Goal: Task Accomplishment & Management: Complete application form

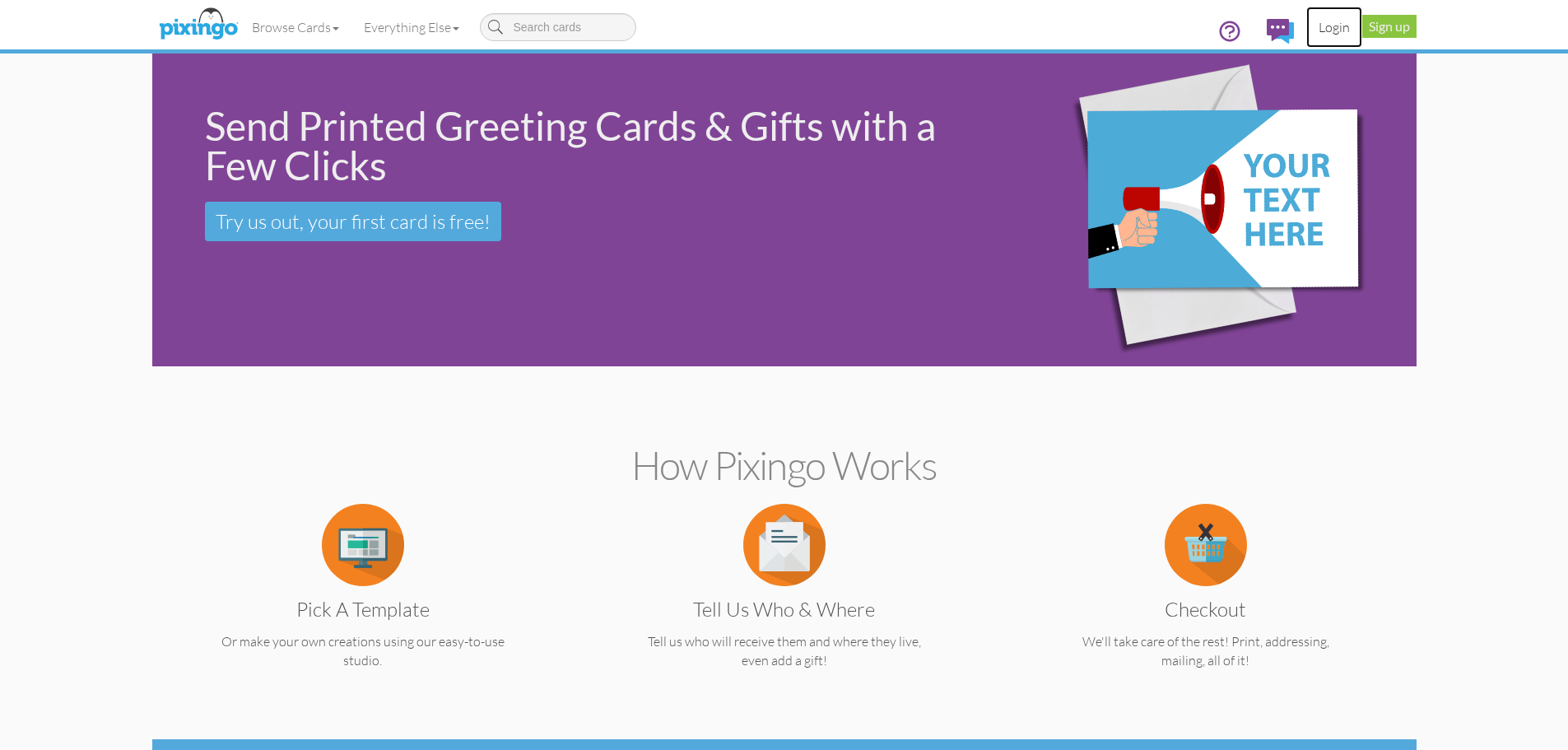
click at [1331, 28] on link "Login" at bounding box center [1334, 27] width 56 height 41
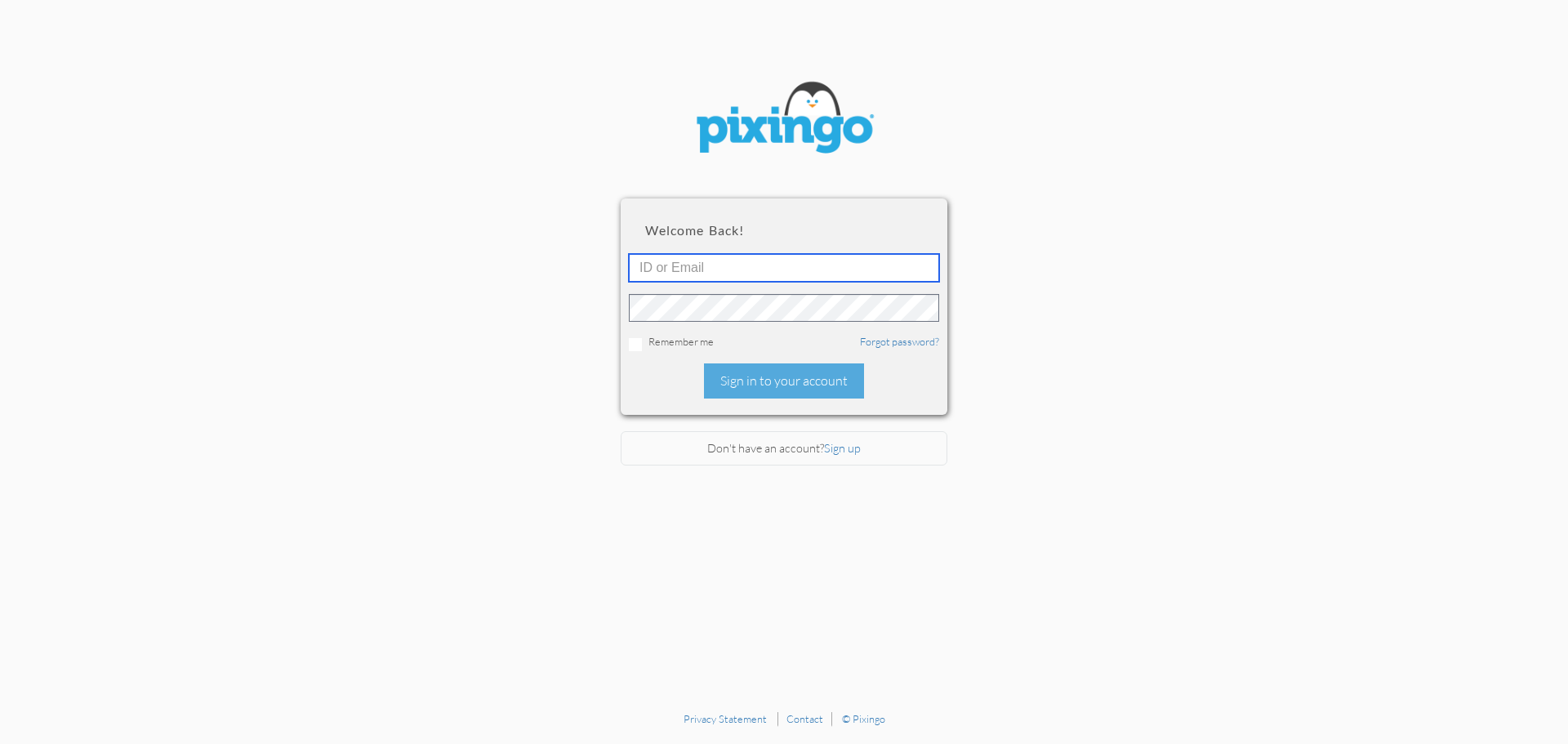
type input "[PERSON_NAME][EMAIL_ADDRESS][DOMAIN_NAME]"
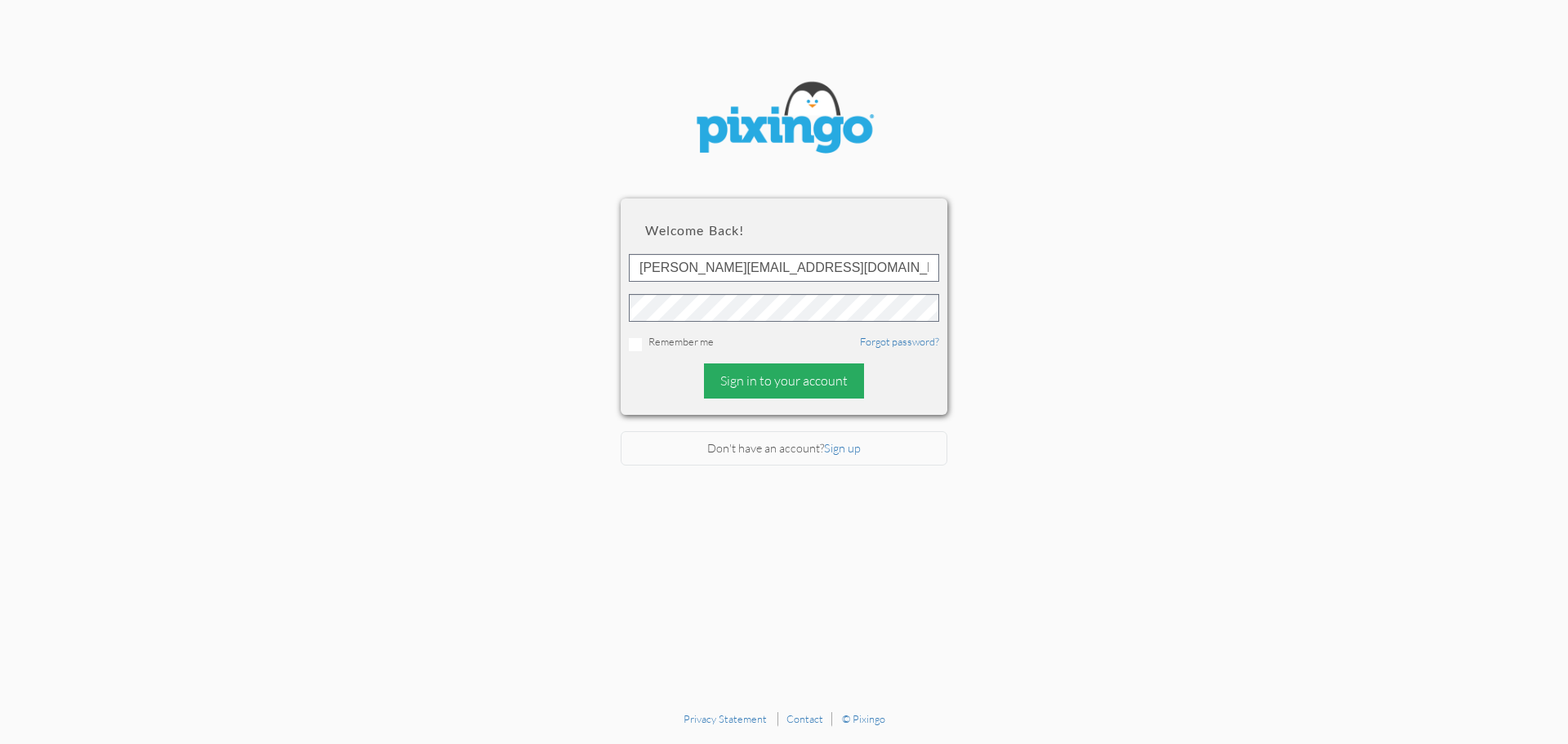
click at [751, 387] on div "Sign in to your account" at bounding box center [784, 381] width 160 height 36
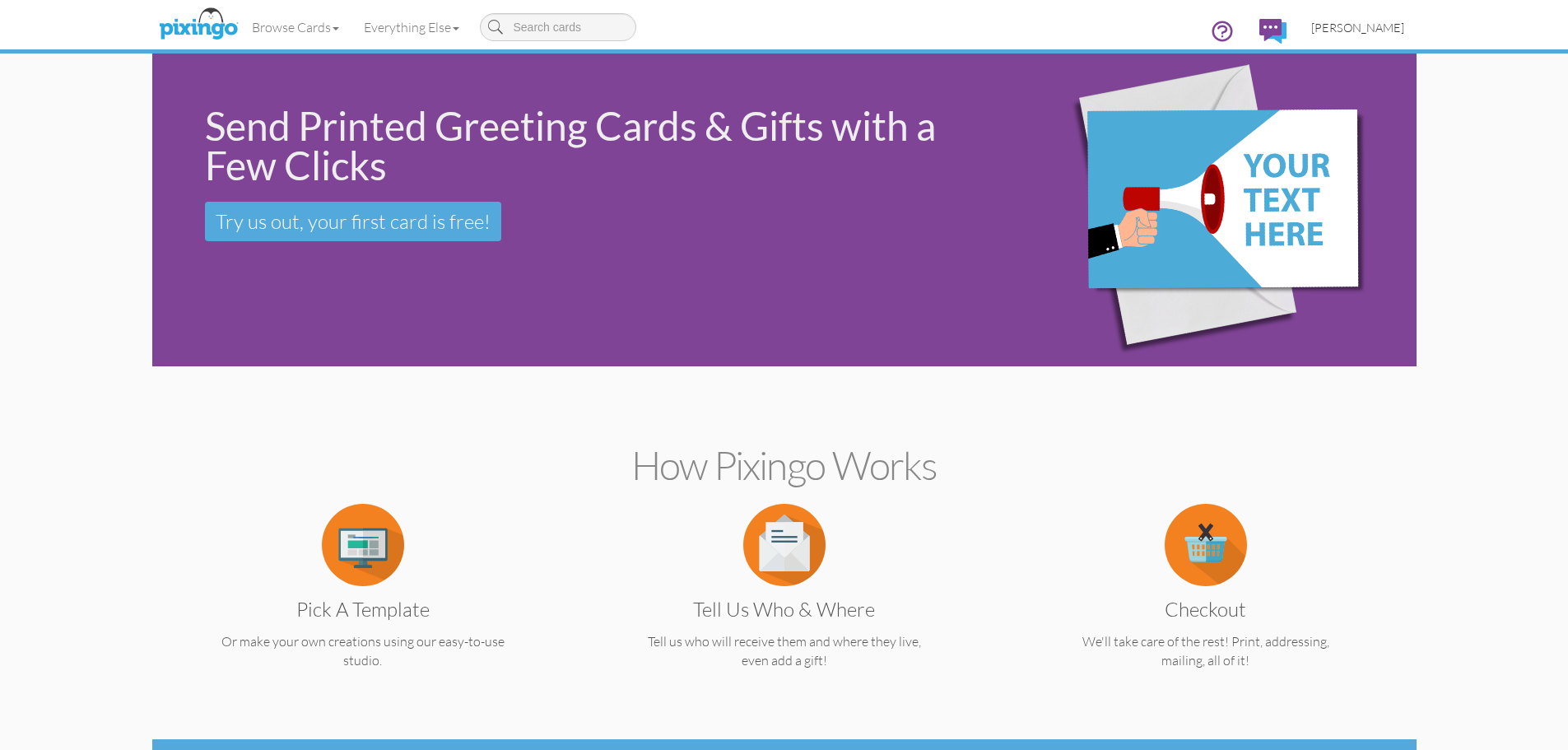
click at [1365, 29] on span "[PERSON_NAME]" at bounding box center [1357, 27] width 93 height 14
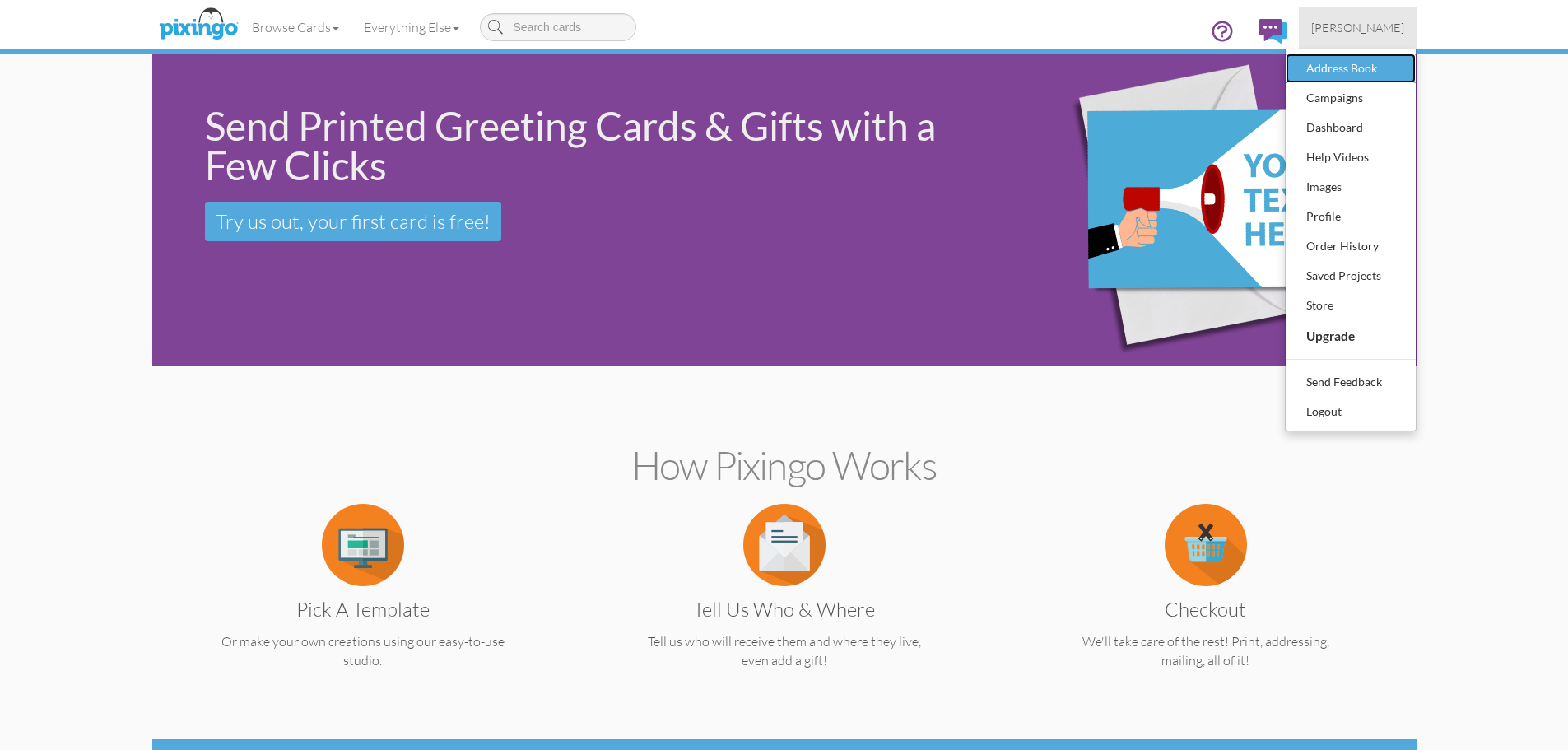
click at [1331, 73] on div "Address Book" at bounding box center [1350, 68] width 97 height 25
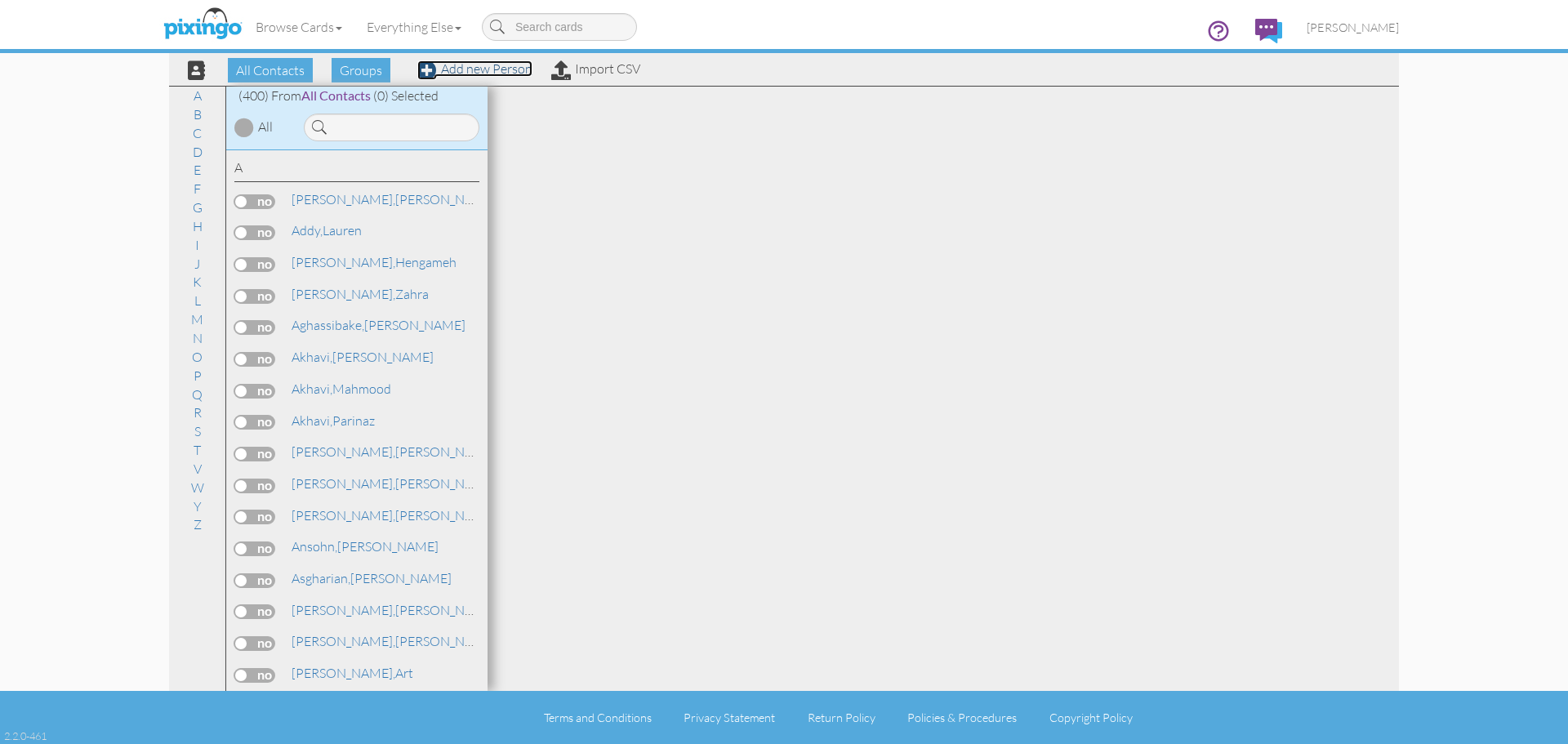
click at [490, 66] on link "Add new Person" at bounding box center [475, 68] width 115 height 16
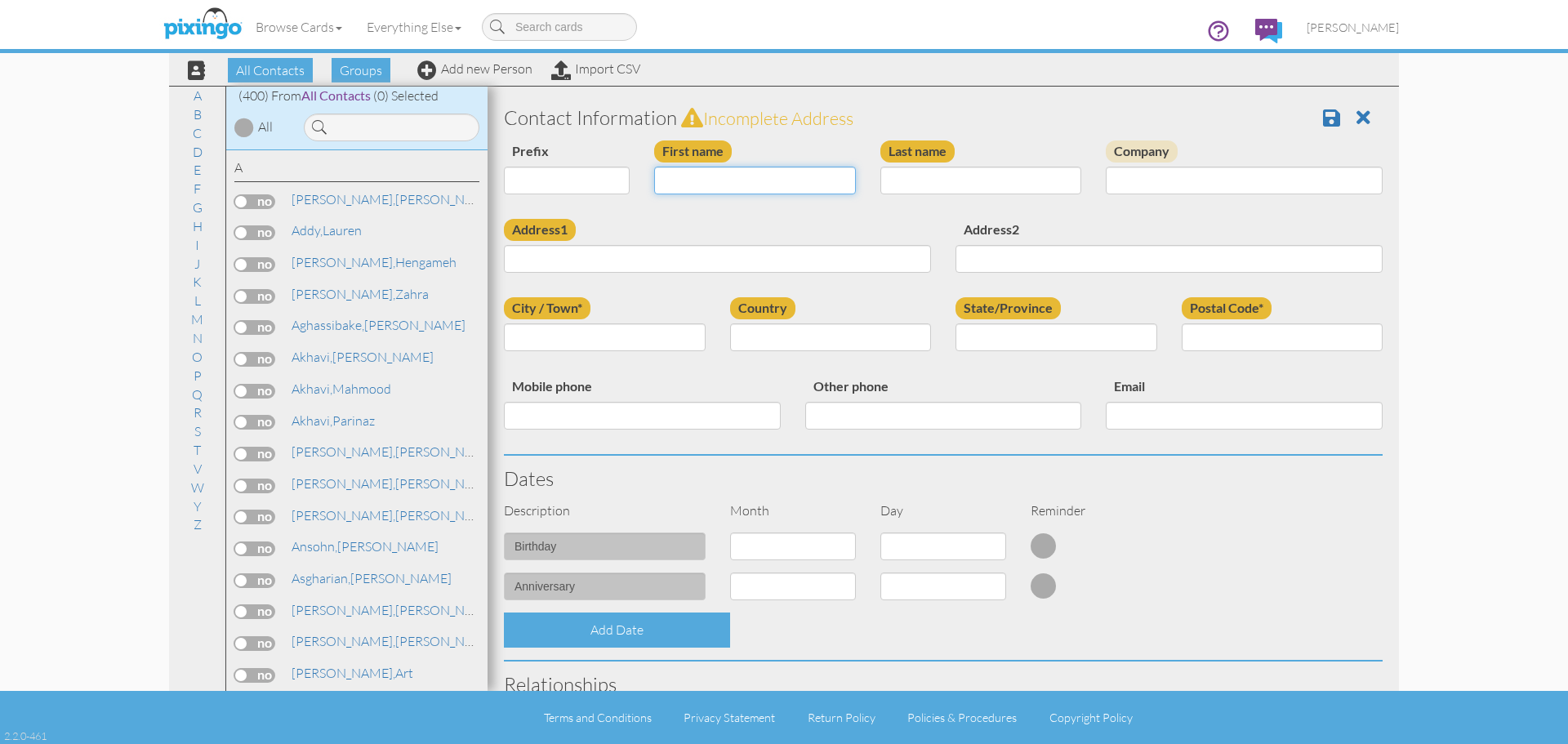
click at [686, 185] on input "First name" at bounding box center [754, 180] width 201 height 27
type input "Odette"
type input "[PERSON_NAME]"
type input "[STREET_ADDRESS]"
type input "Sunnyvale"
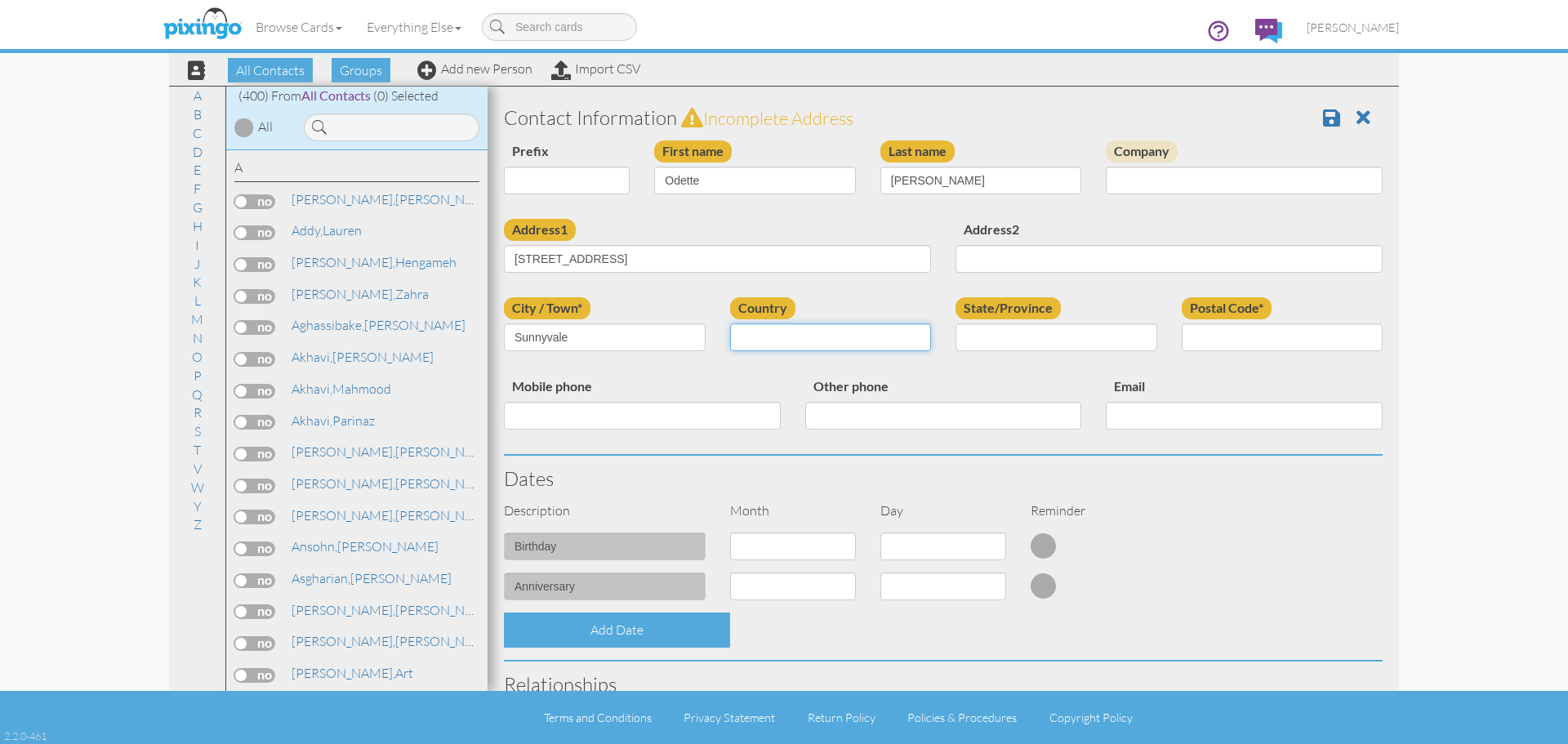
select select "object:1980"
select select "object:2278"
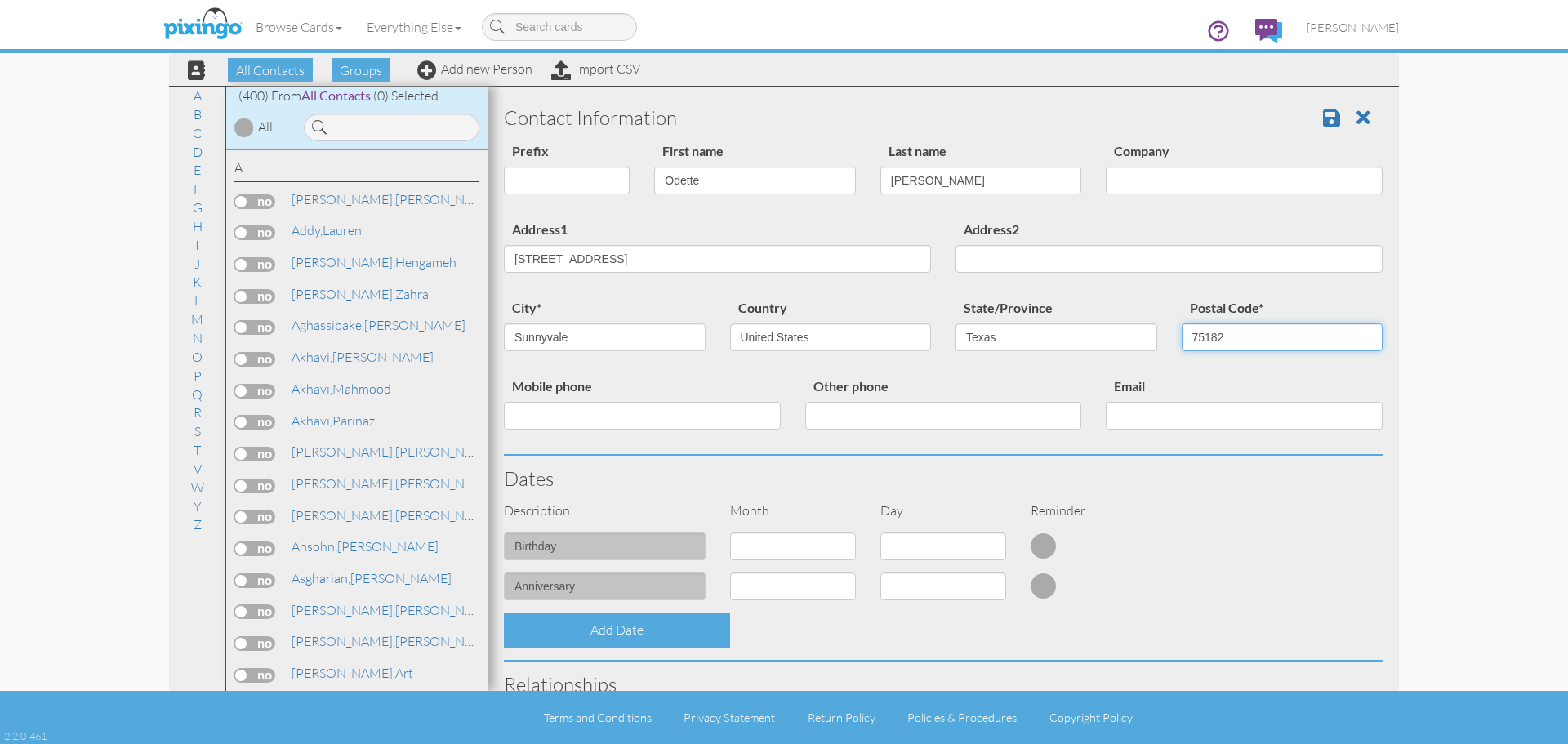
type input "75182"
click at [768, 534] on select "1 - [DATE] - [DATE] - [DATE] - [DATE] - [DATE] - [DATE] - [DATE] - [DATE] - [DA…" at bounding box center [793, 546] width 126 height 27
select select "object:1979"
click at [730, 533] on select "1 - [DATE] - [DATE] - [DATE] - [DATE] - [DATE] - [DATE] - [DATE] - [DATE] - [DA…" at bounding box center [793, 546] width 126 height 27
select select "number:1"
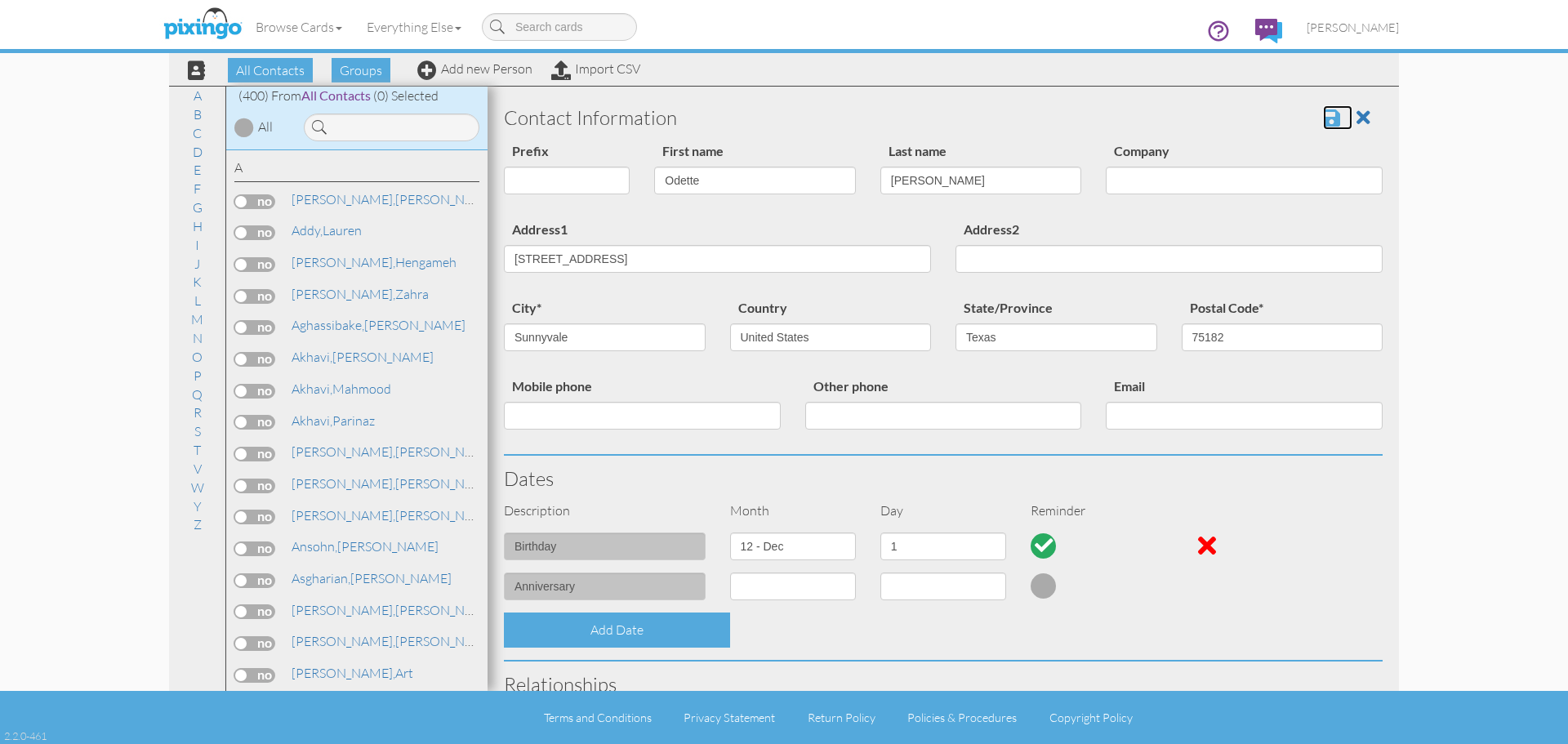
click at [1325, 121] on span at bounding box center [1331, 117] width 17 height 20
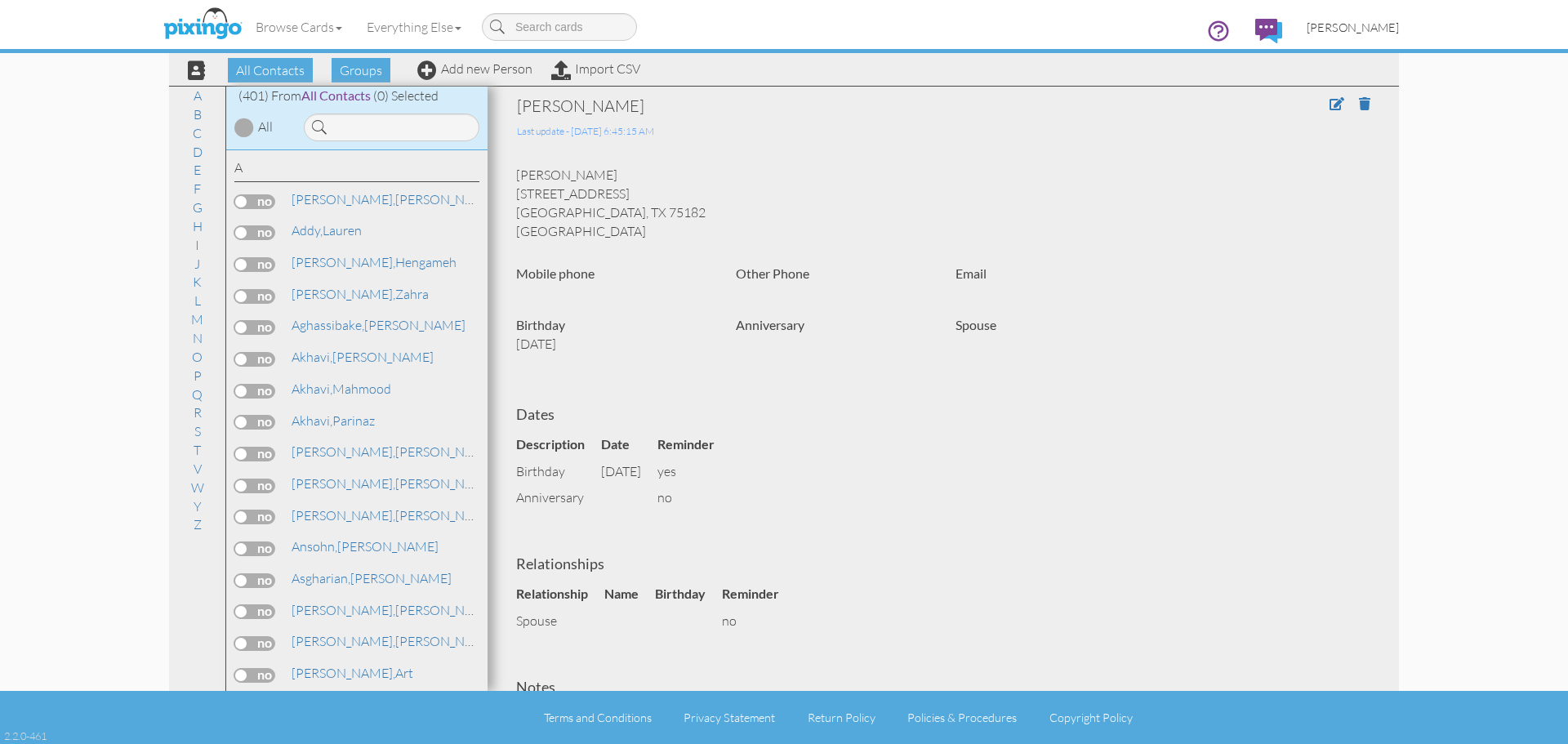
click at [1380, 26] on span "[PERSON_NAME]" at bounding box center [1352, 26] width 92 height 14
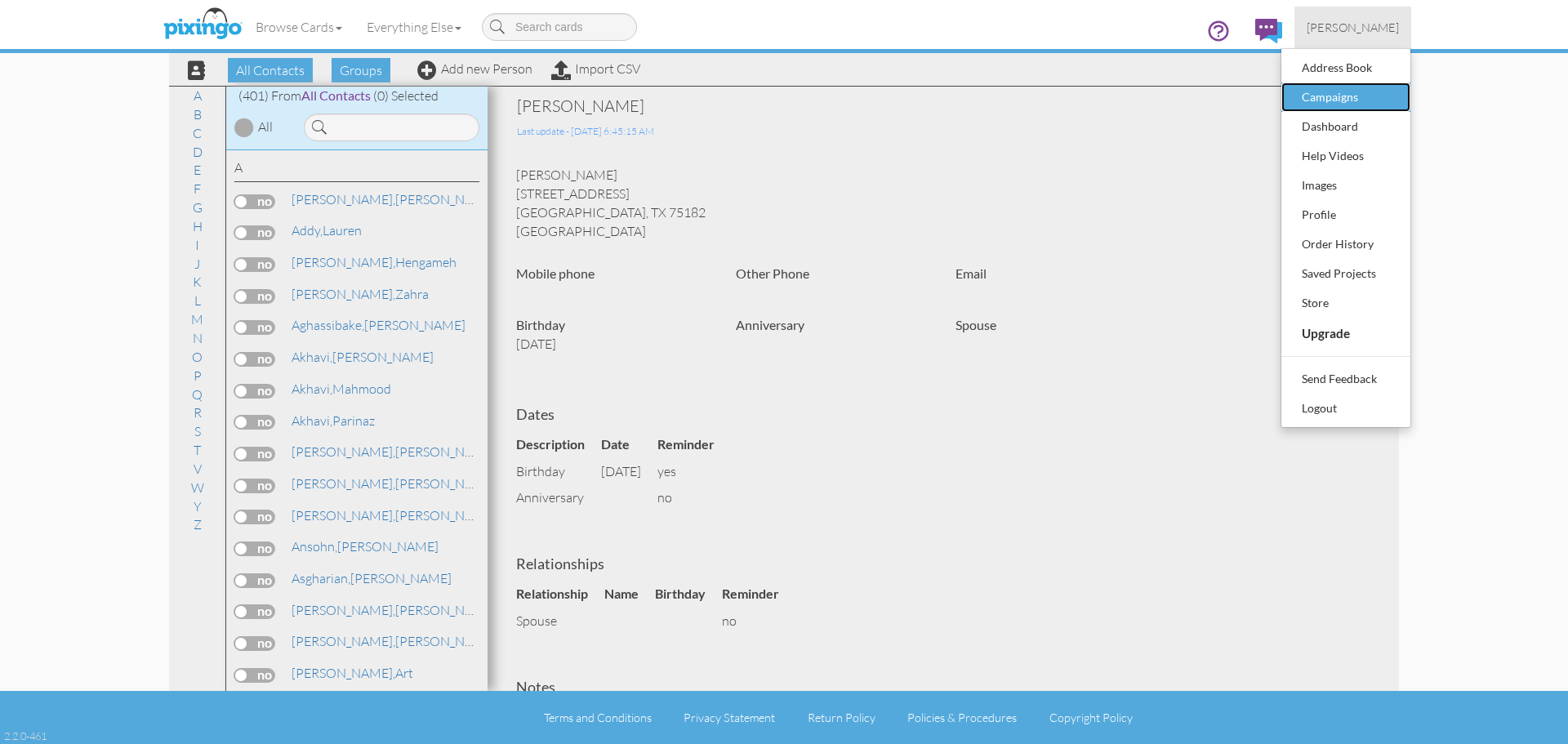
click at [1329, 94] on div "Campaigns" at bounding box center [1346, 97] width 97 height 25
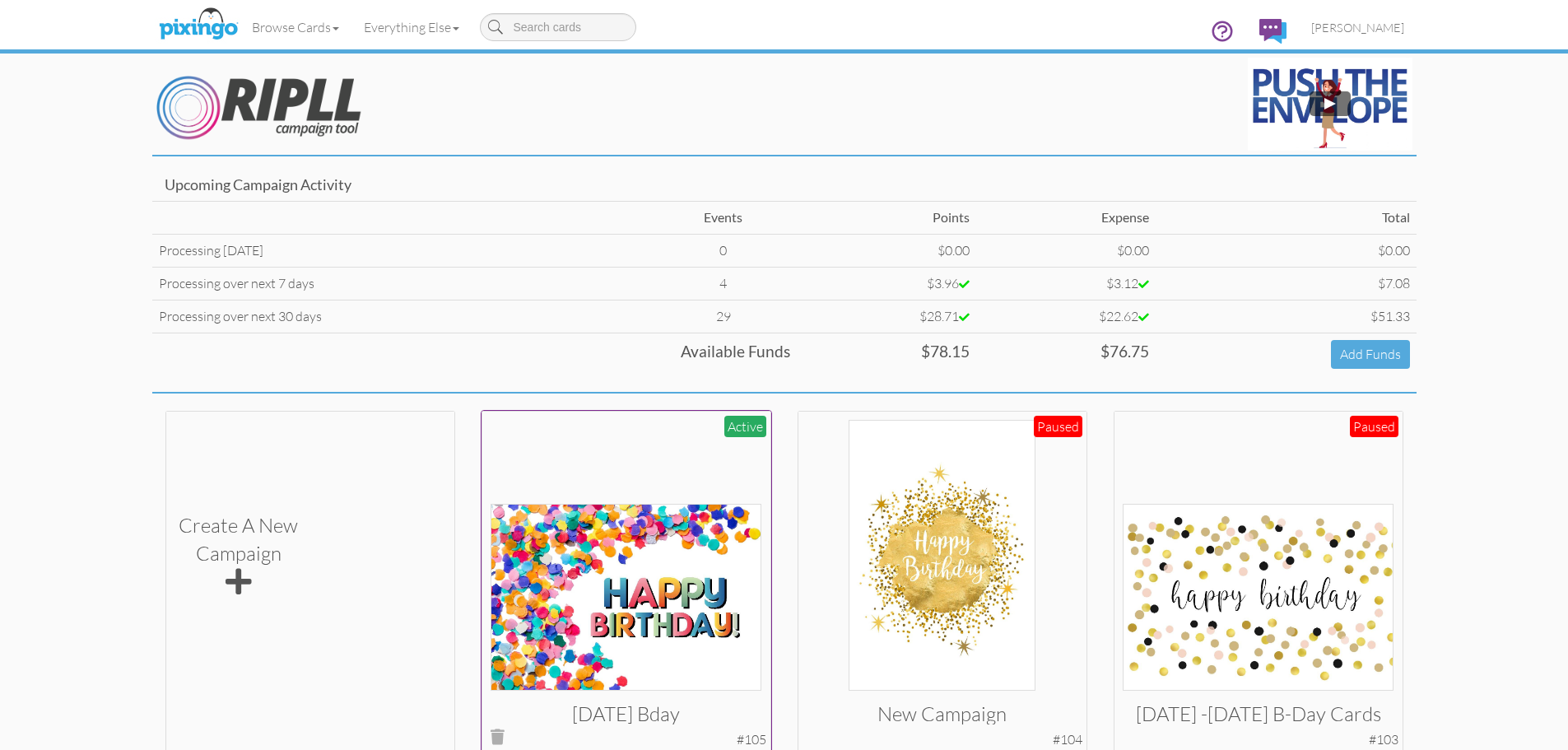
click at [644, 592] on img at bounding box center [625, 597] width 271 height 186
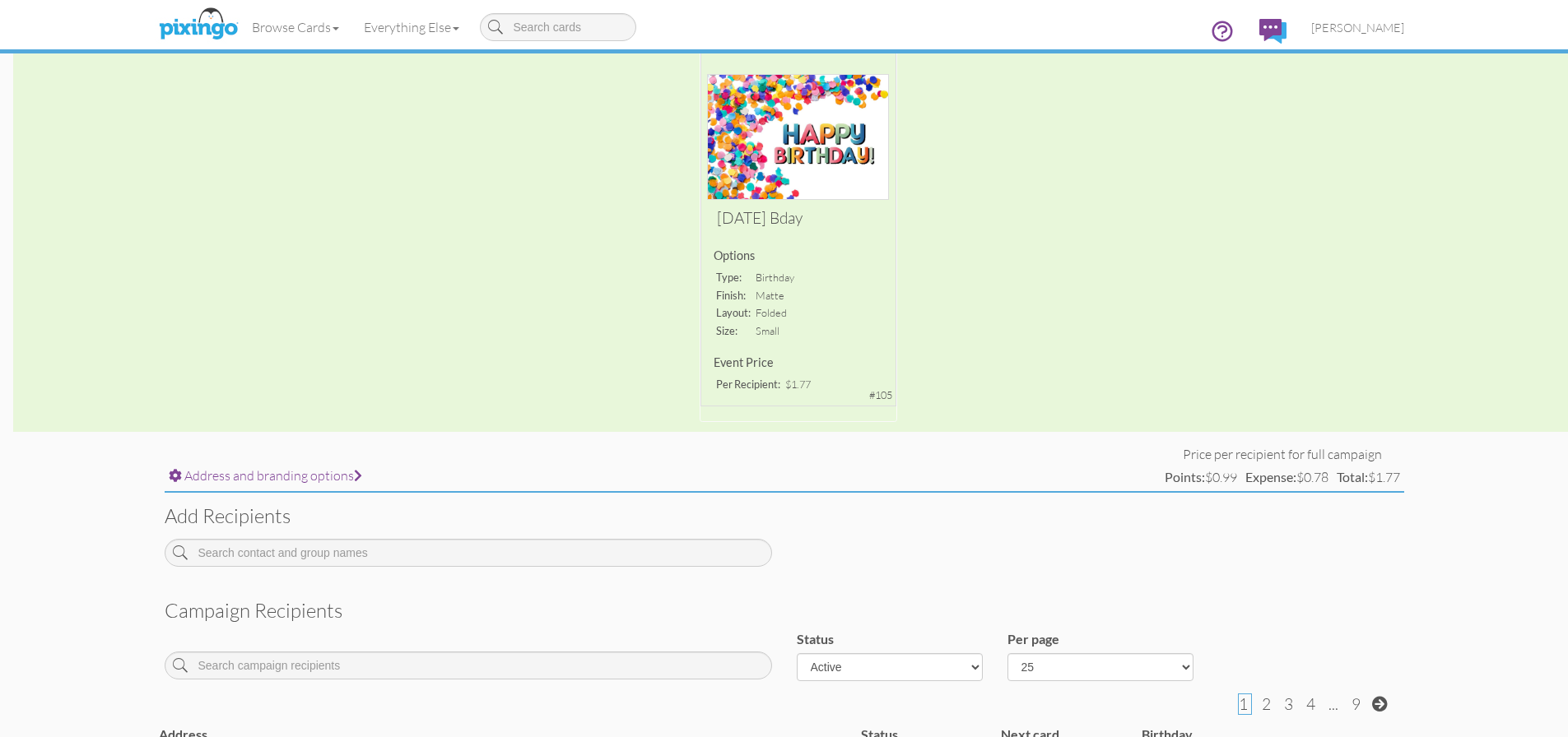
scroll to position [247, 0]
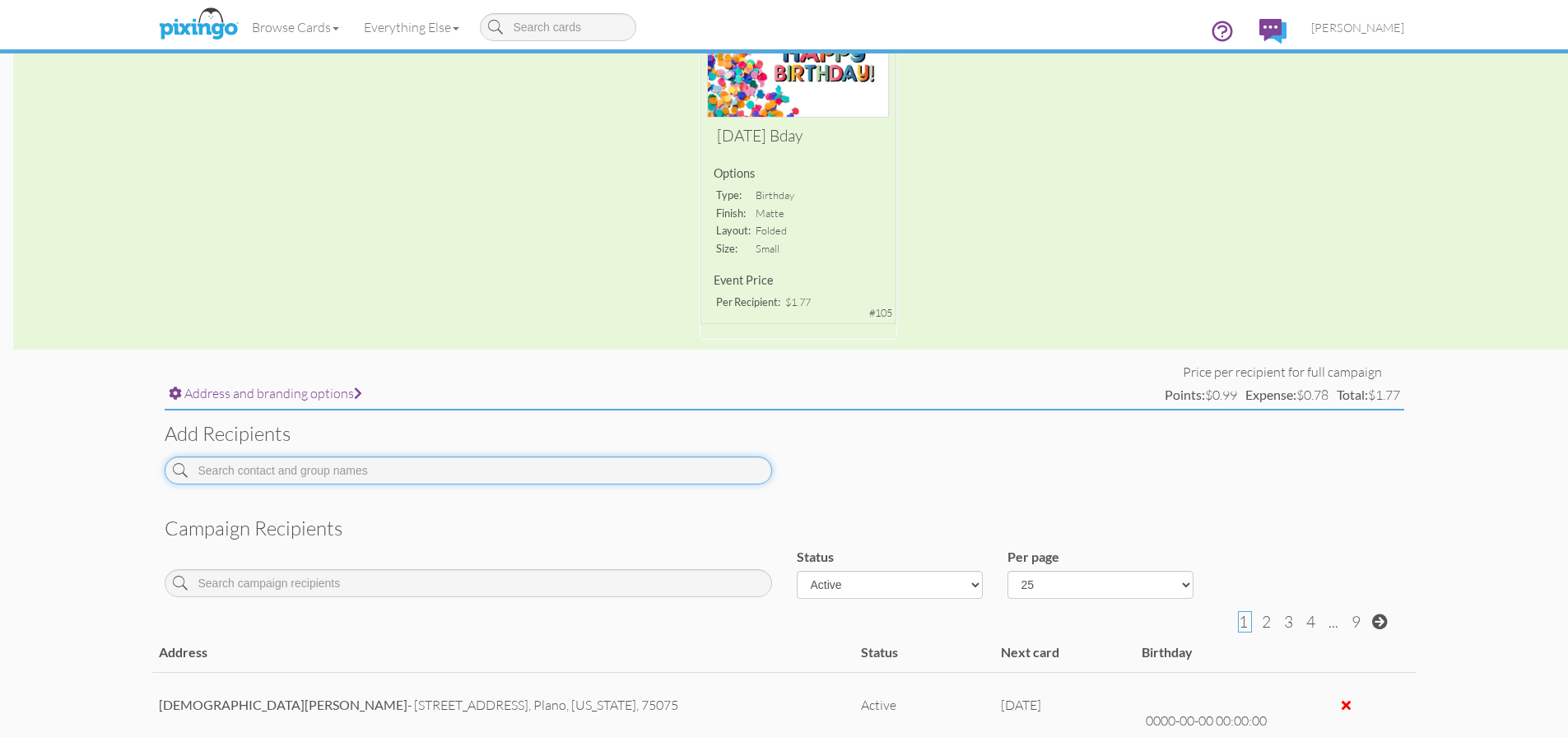
click at [347, 475] on input at bounding box center [468, 471] width 608 height 28
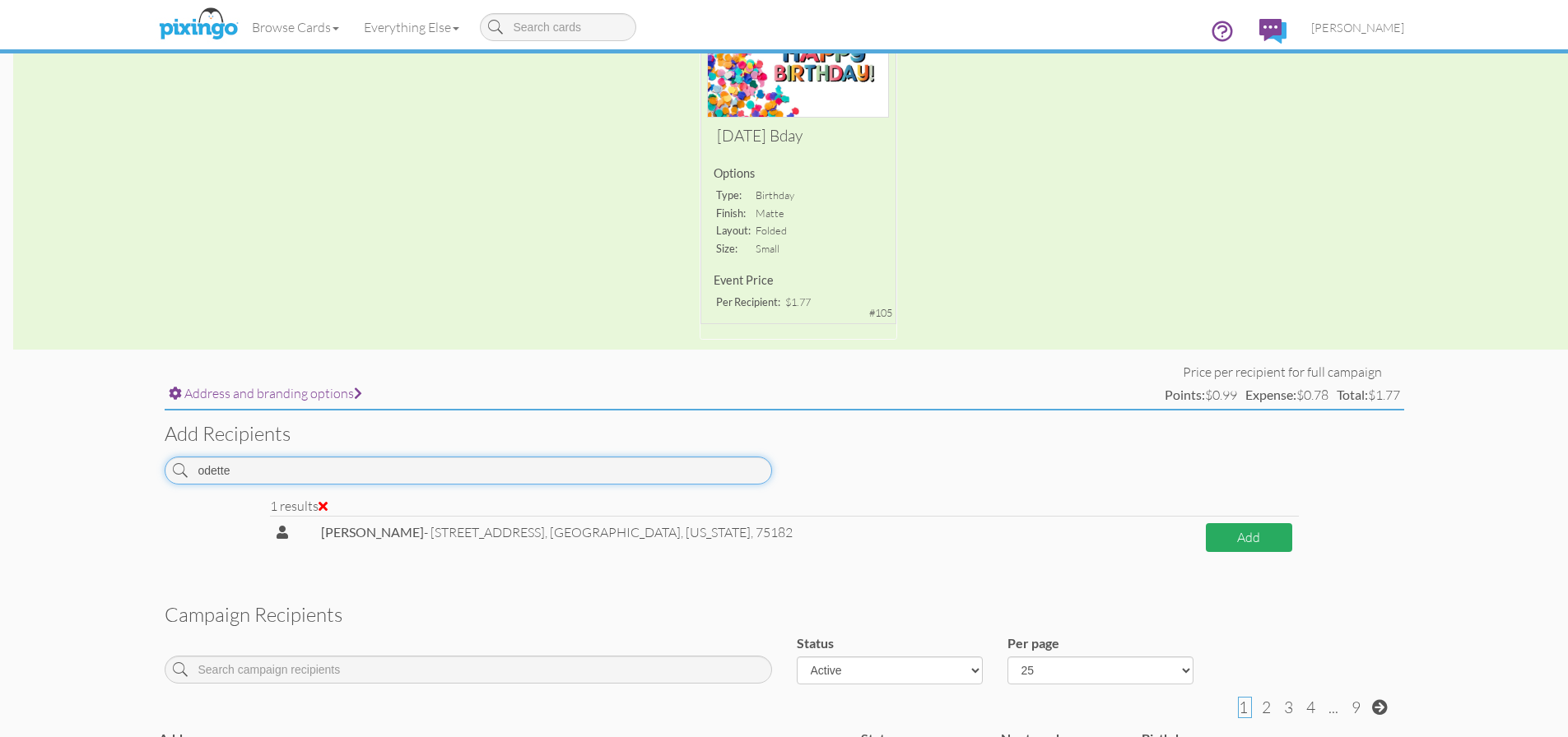
type input "odette"
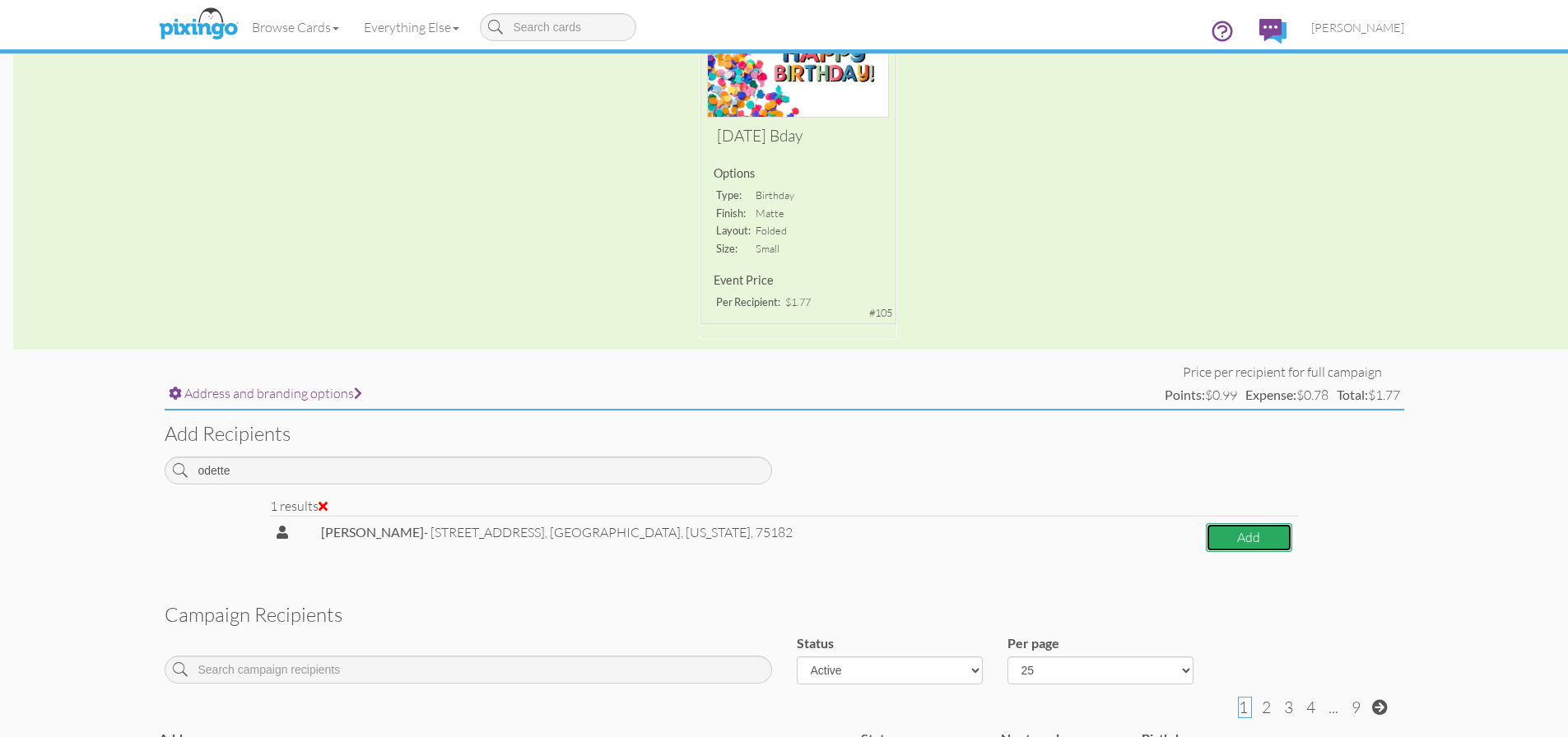
click at [1272, 536] on button "Add" at bounding box center [1248, 537] width 85 height 28
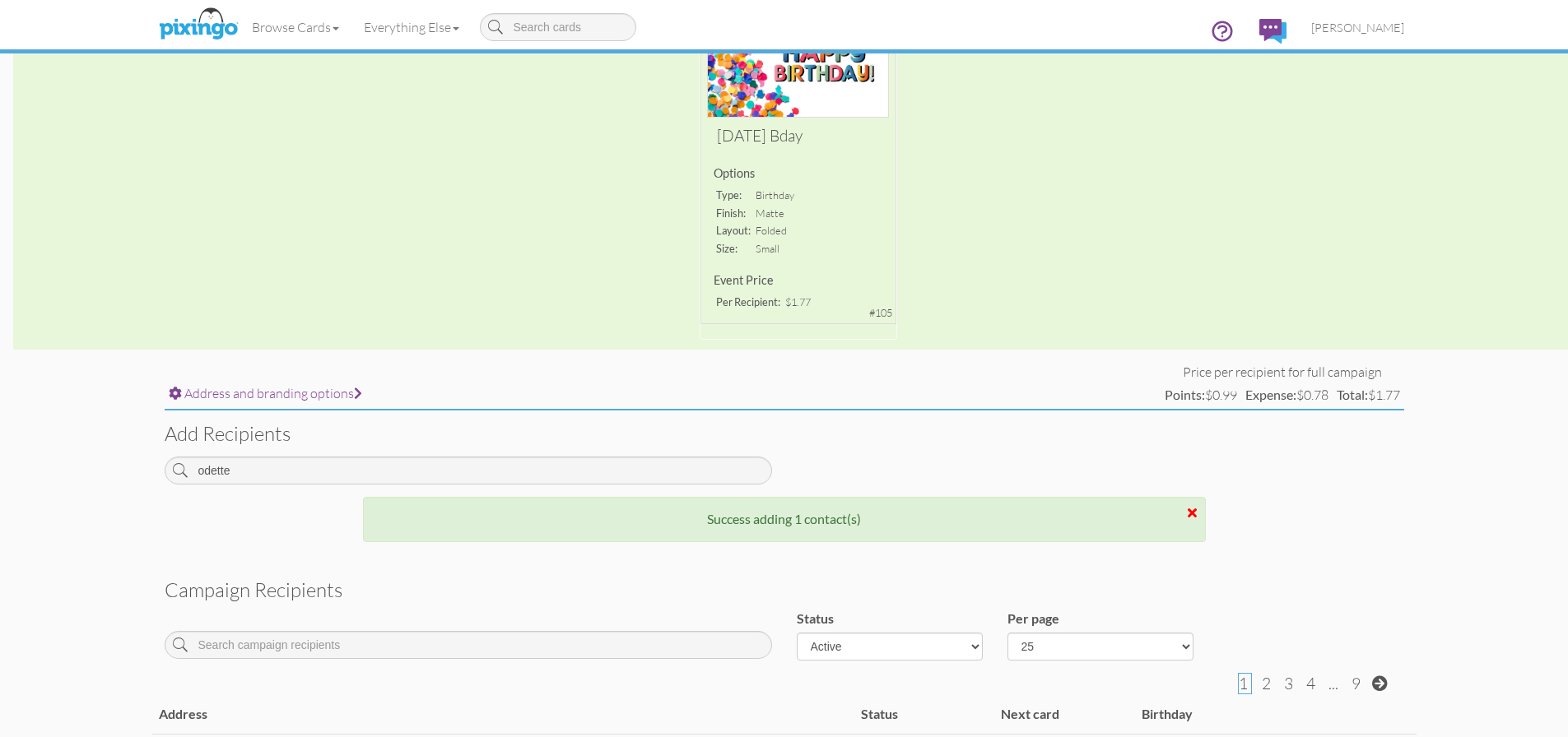
scroll to position [329, 0]
